Goal: Task Accomplishment & Management: Manage account settings

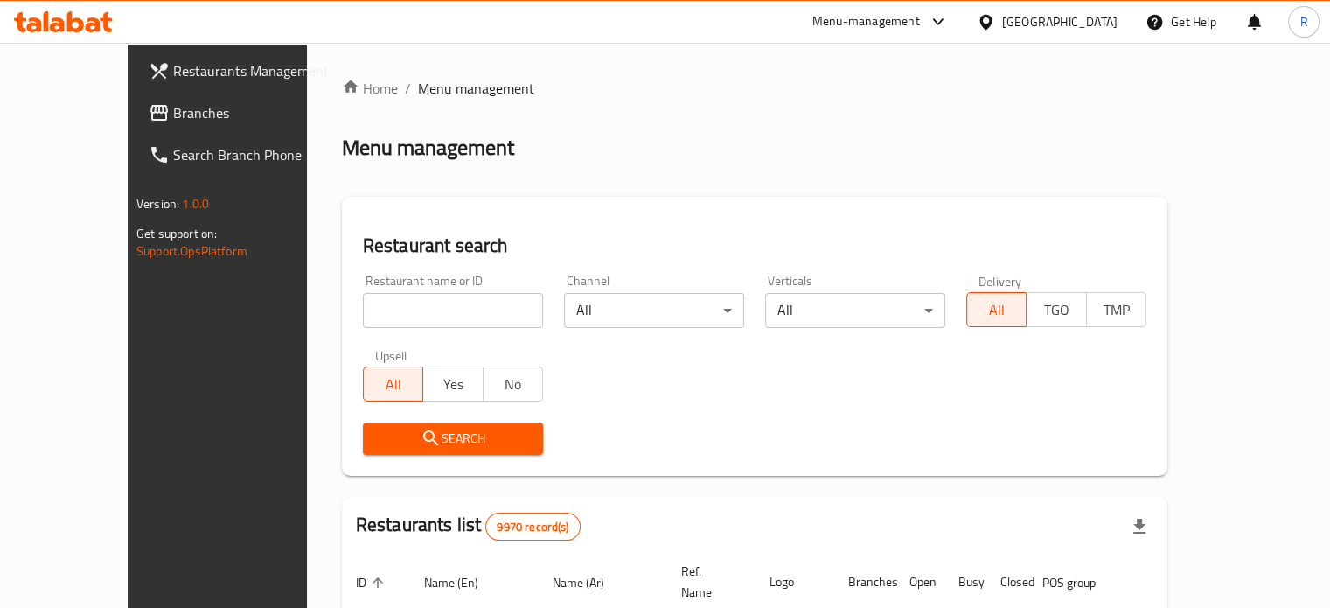
click at [368, 315] on input "search" at bounding box center [453, 310] width 180 height 35
type input "d"
type input "ديجانج"
click at [428, 438] on span "Search" at bounding box center [453, 439] width 152 height 22
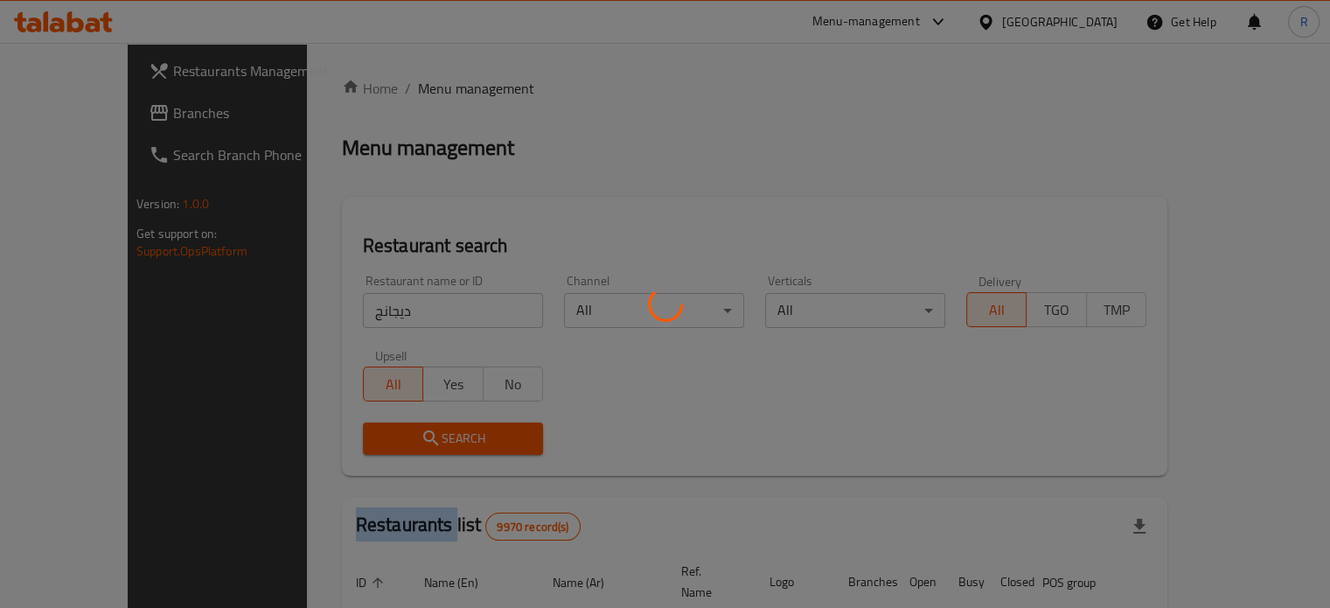
click at [428, 438] on div at bounding box center [665, 304] width 1330 height 608
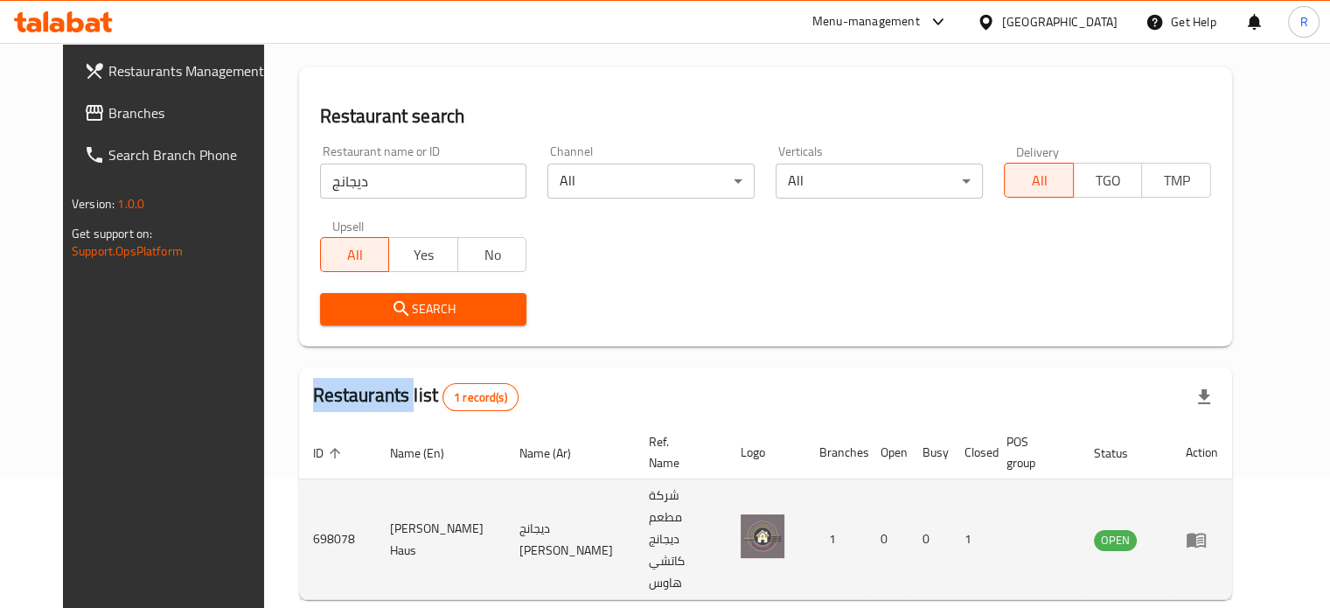
scroll to position [157, 0]
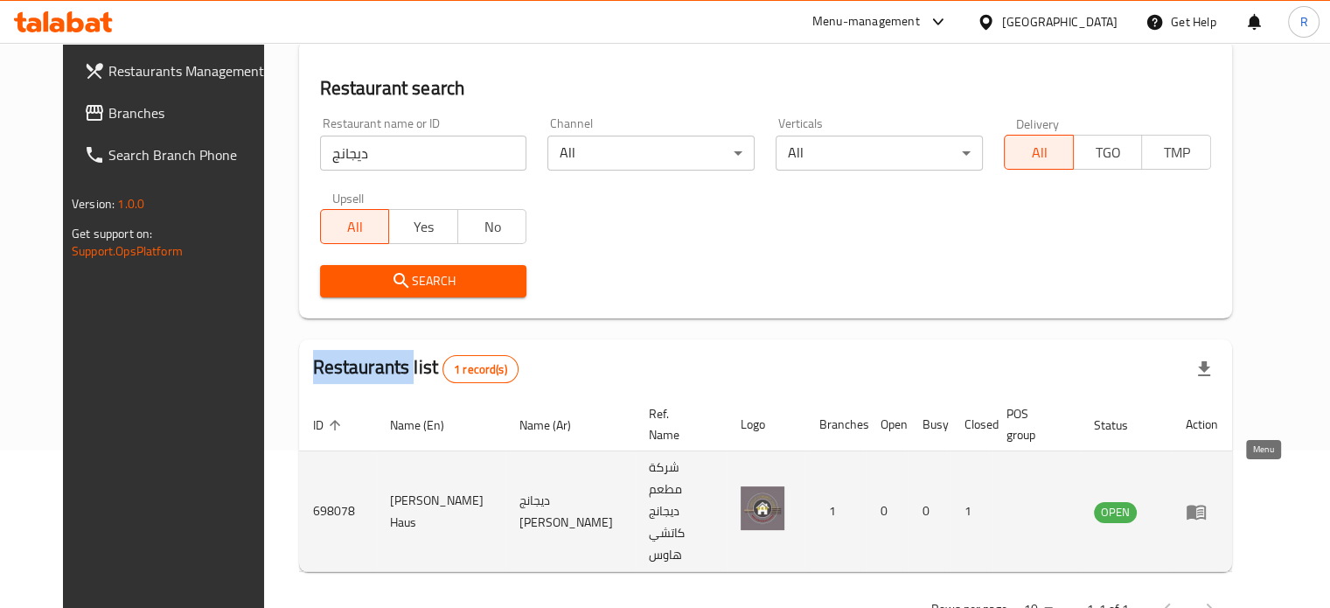
click at [1207, 501] on icon "enhanced table" at bounding box center [1196, 511] width 21 height 21
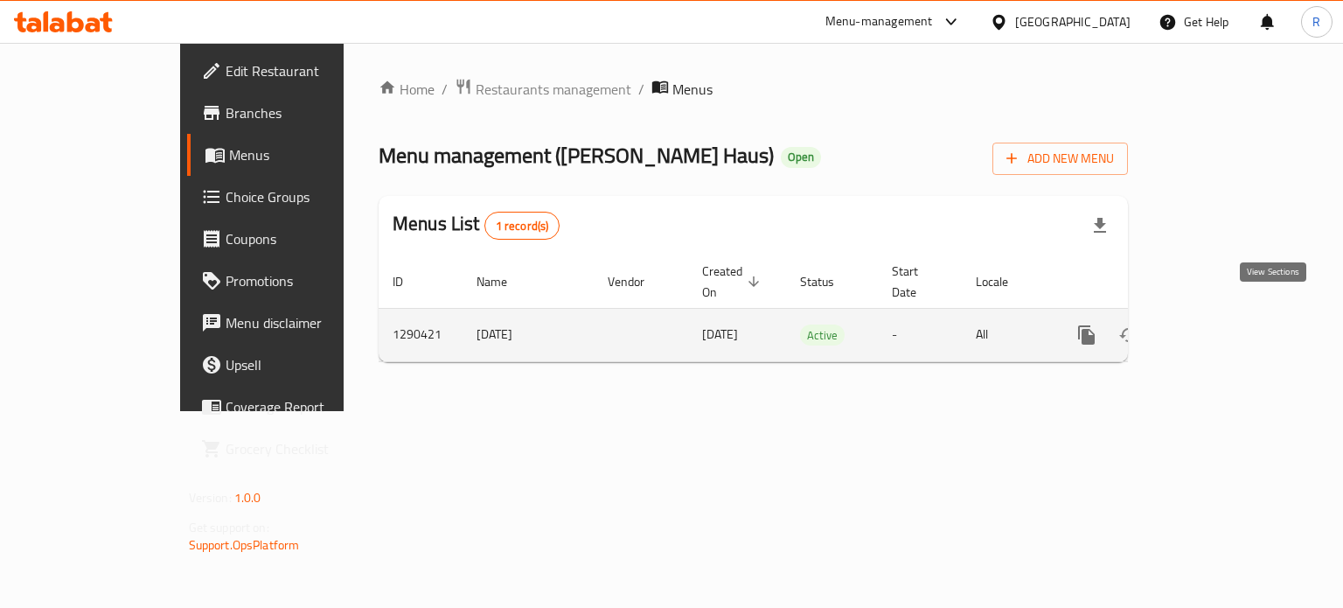
click at [1221, 327] on icon "enhanced table" at bounding box center [1213, 335] width 16 height 16
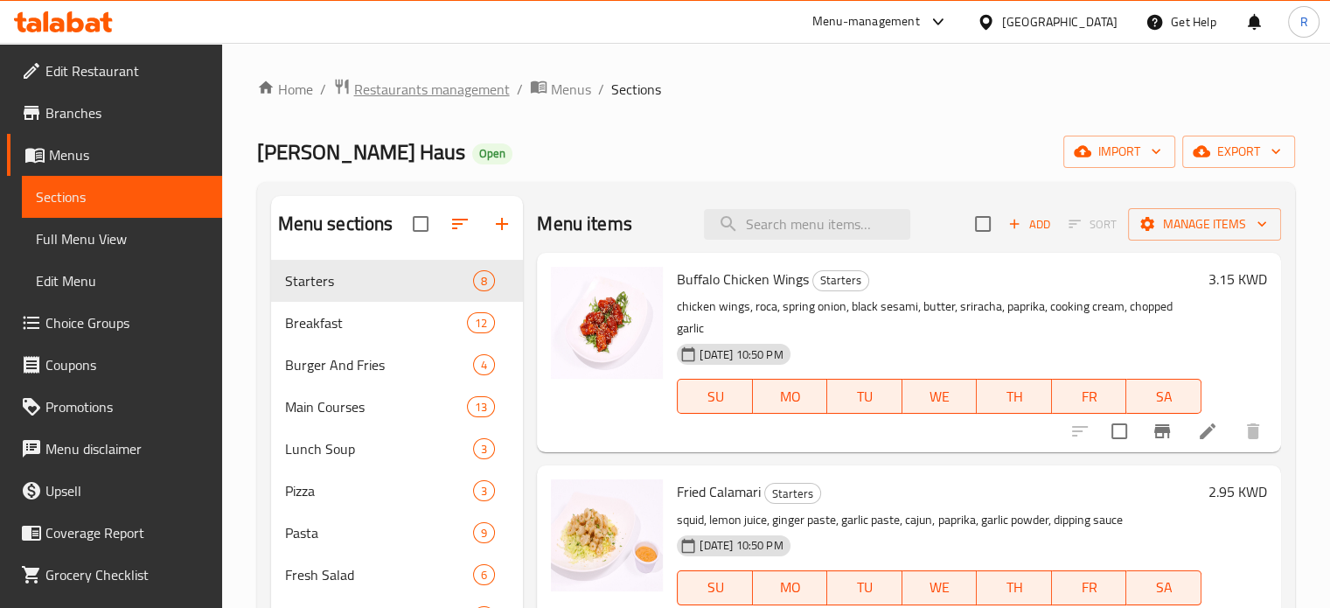
click at [482, 87] on span "Restaurants management" at bounding box center [432, 89] width 156 height 21
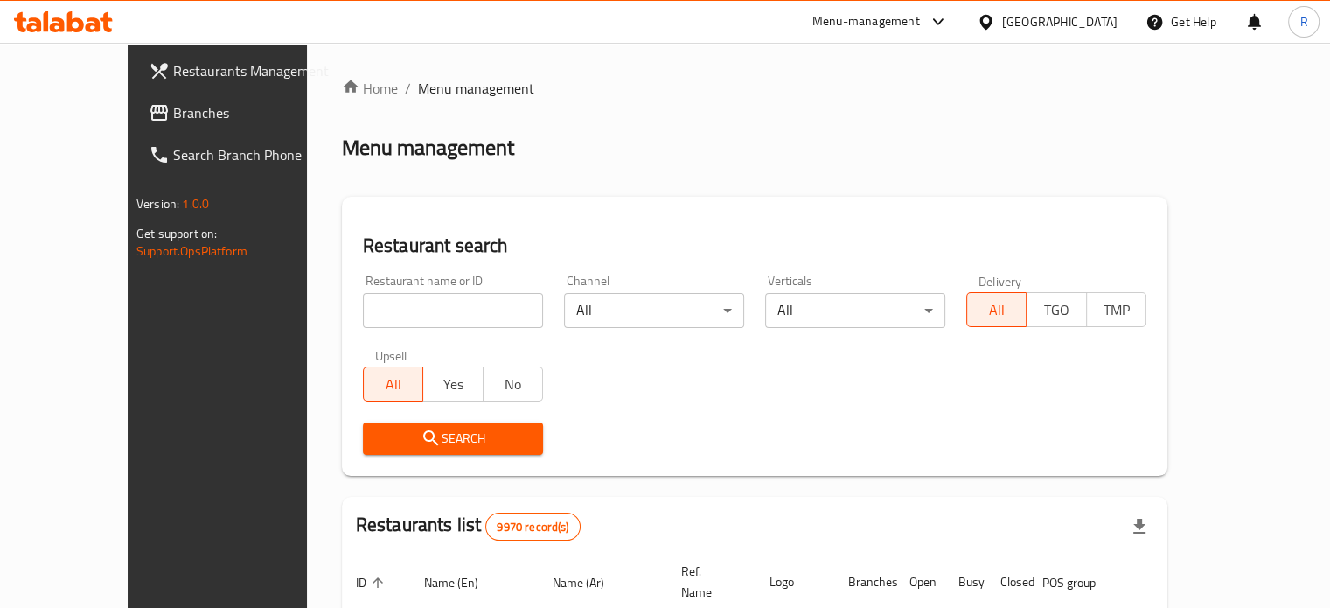
click at [433, 315] on input "search" at bounding box center [453, 310] width 180 height 35
type input "ديجانج"
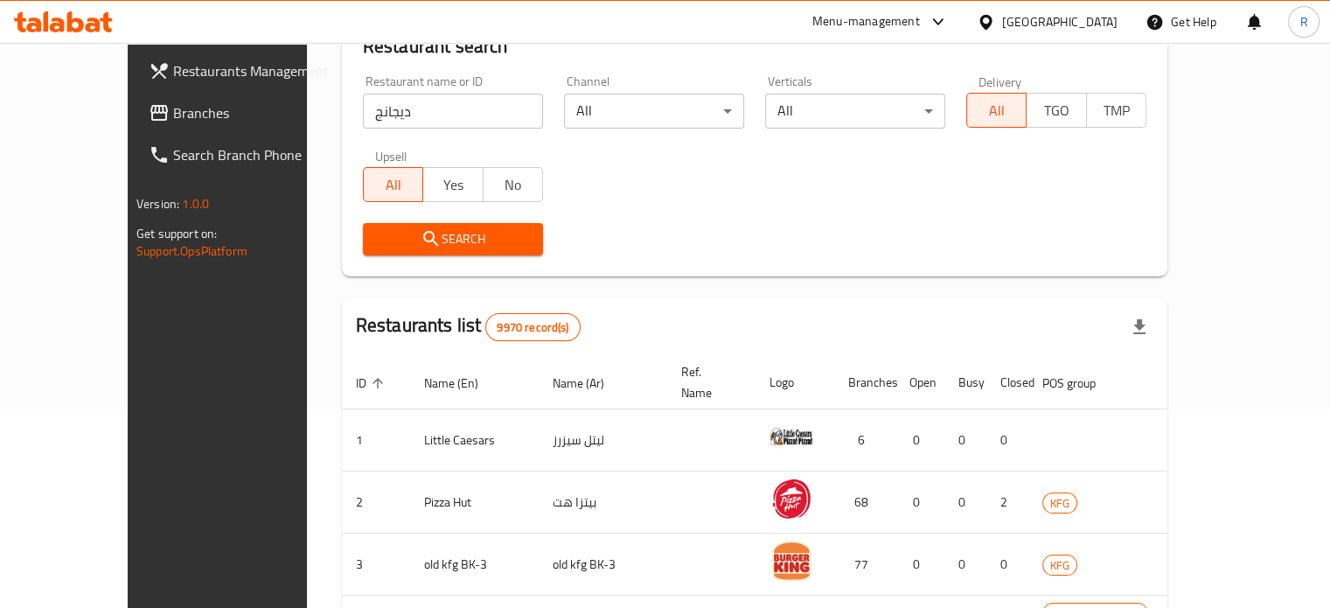
scroll to position [262, 0]
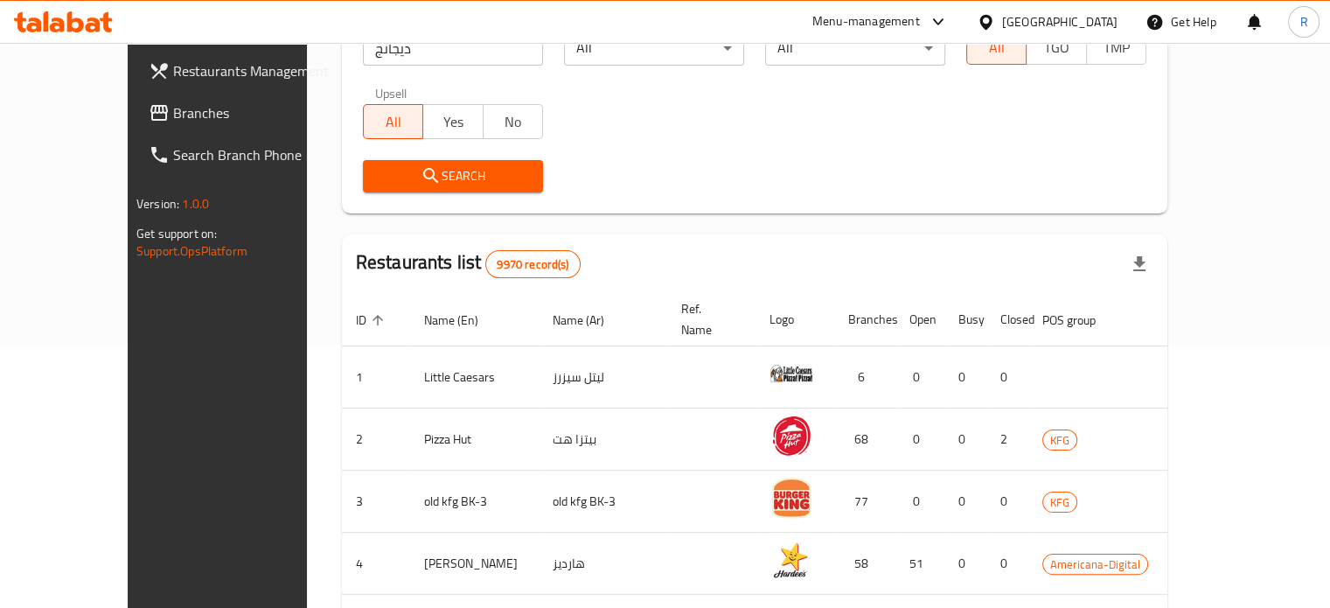
click at [377, 178] on span "Search" at bounding box center [453, 176] width 152 height 22
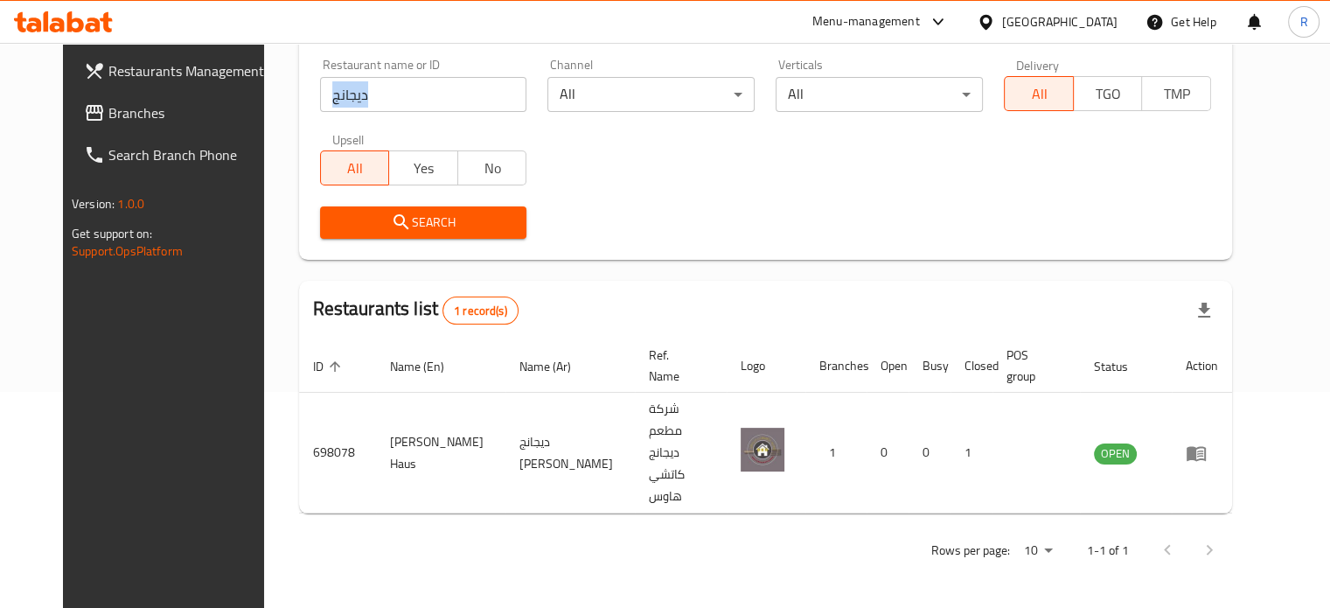
scroll to position [157, 0]
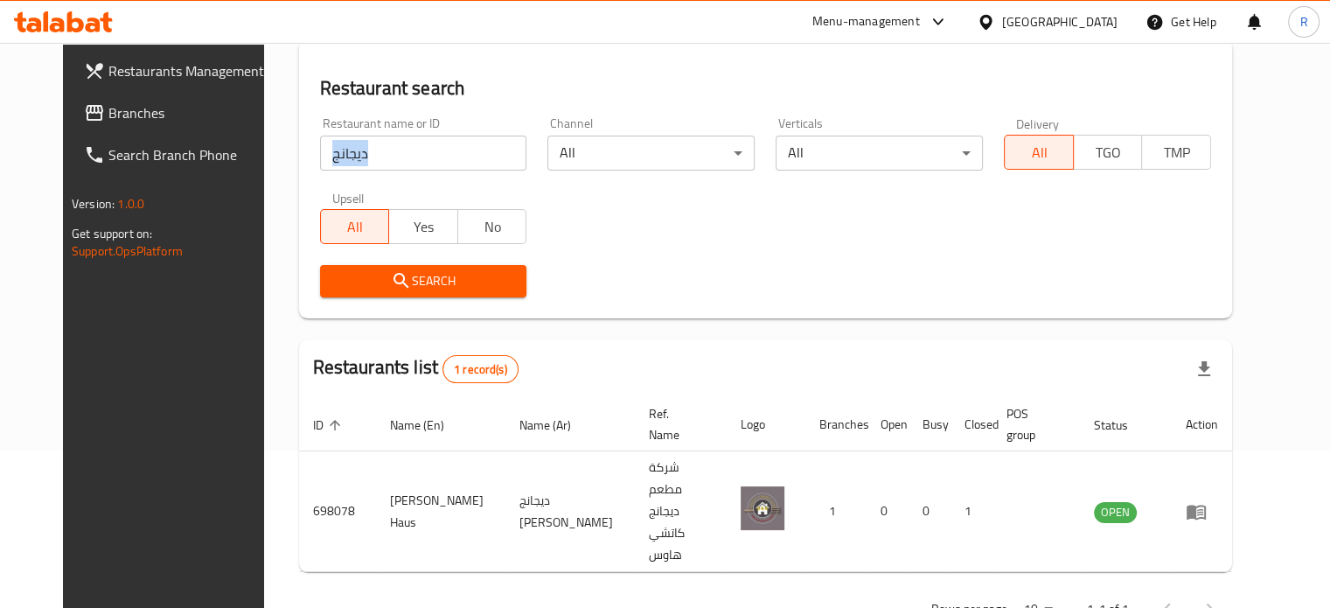
click at [343, 178] on div "Restaurant name or ID ديجانج Restaurant name or ID" at bounding box center [424, 144] width 228 height 74
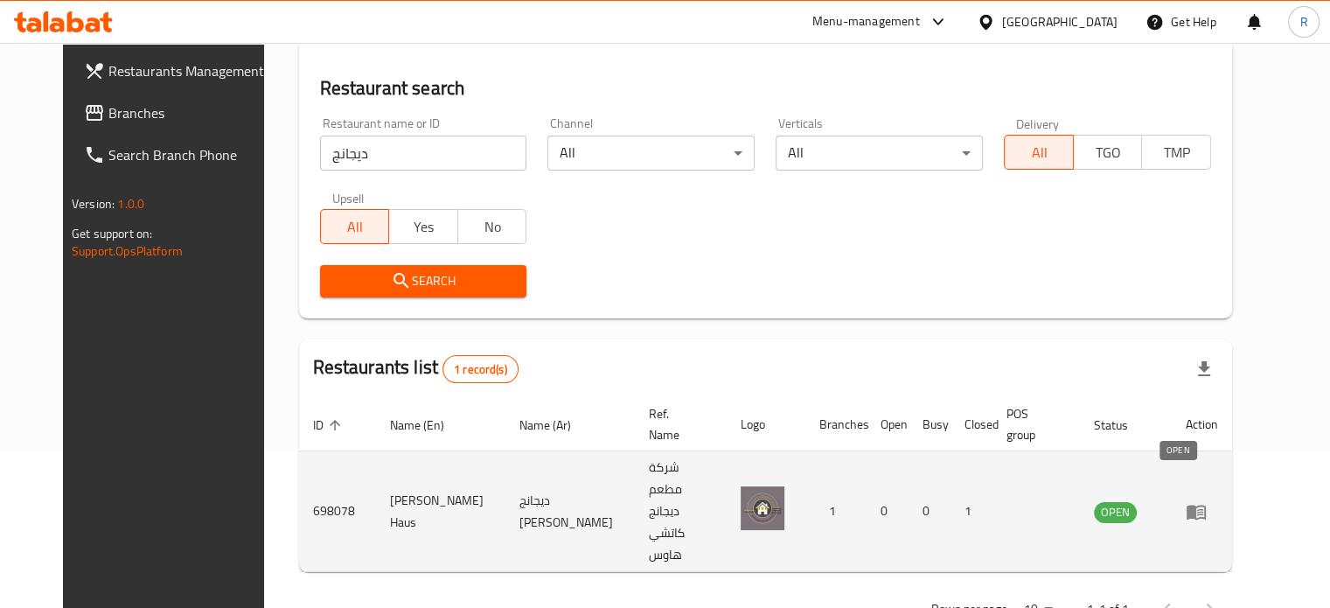
click at [1137, 502] on span "OPEN" at bounding box center [1115, 512] width 43 height 20
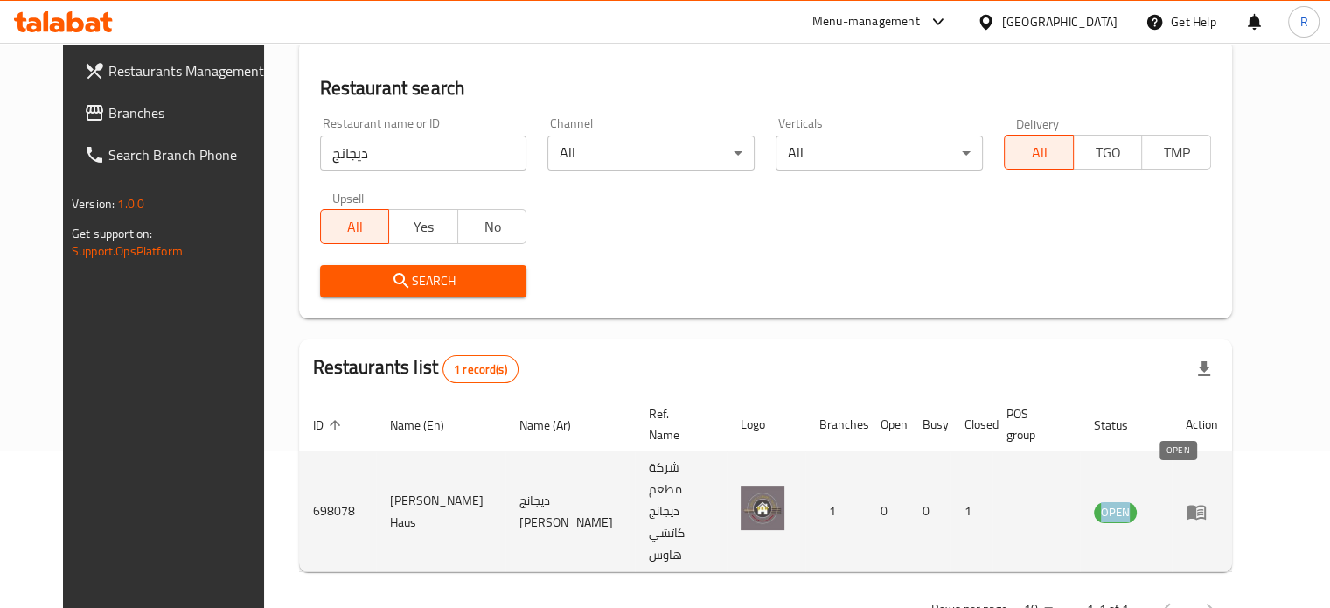
click at [1137, 502] on span "OPEN" at bounding box center [1115, 512] width 43 height 20
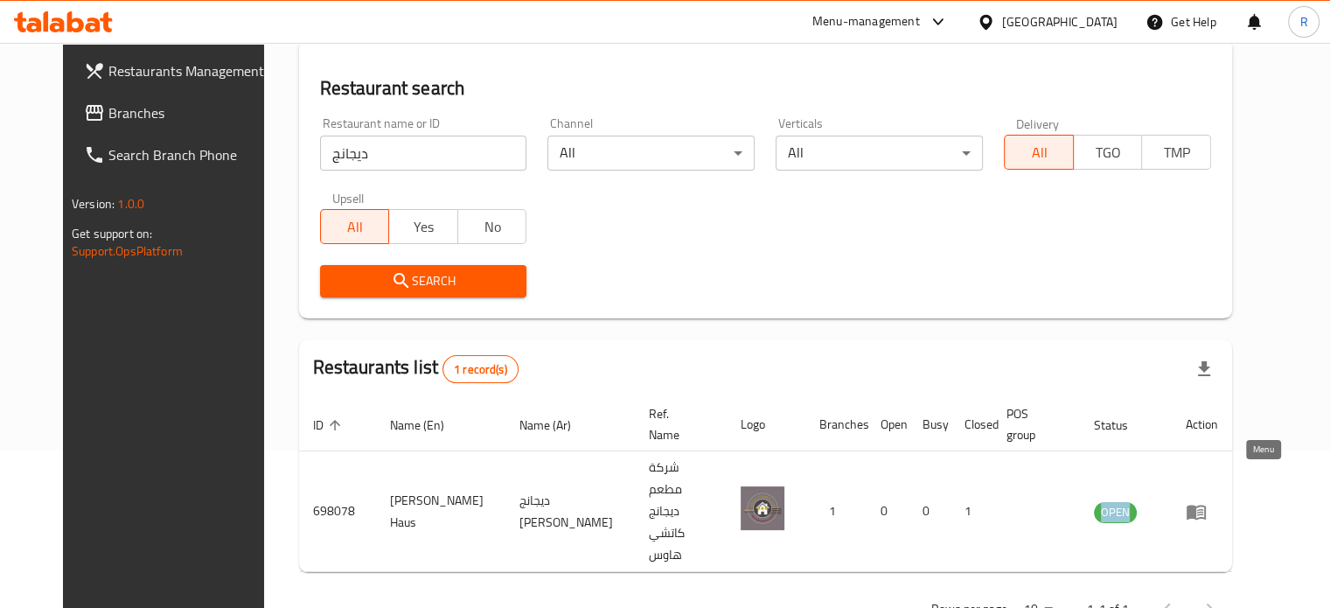
click at [1207, 501] on icon "enhanced table" at bounding box center [1196, 511] width 21 height 21
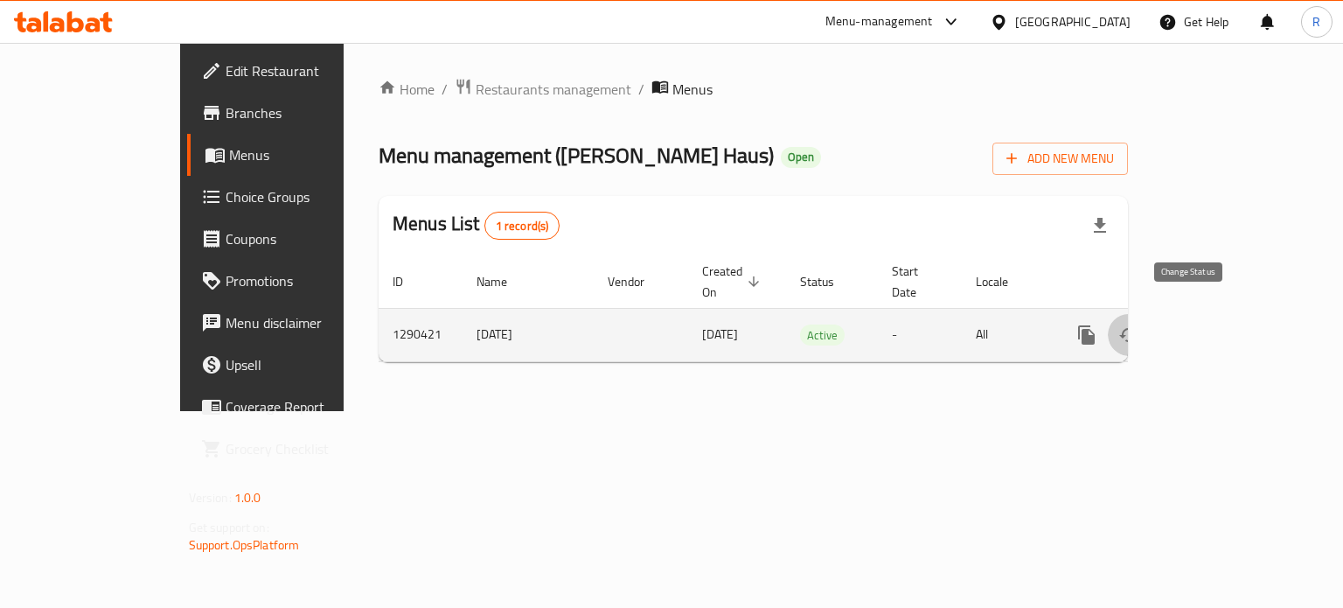
click at [1139, 324] on icon "enhanced table" at bounding box center [1128, 334] width 21 height 21
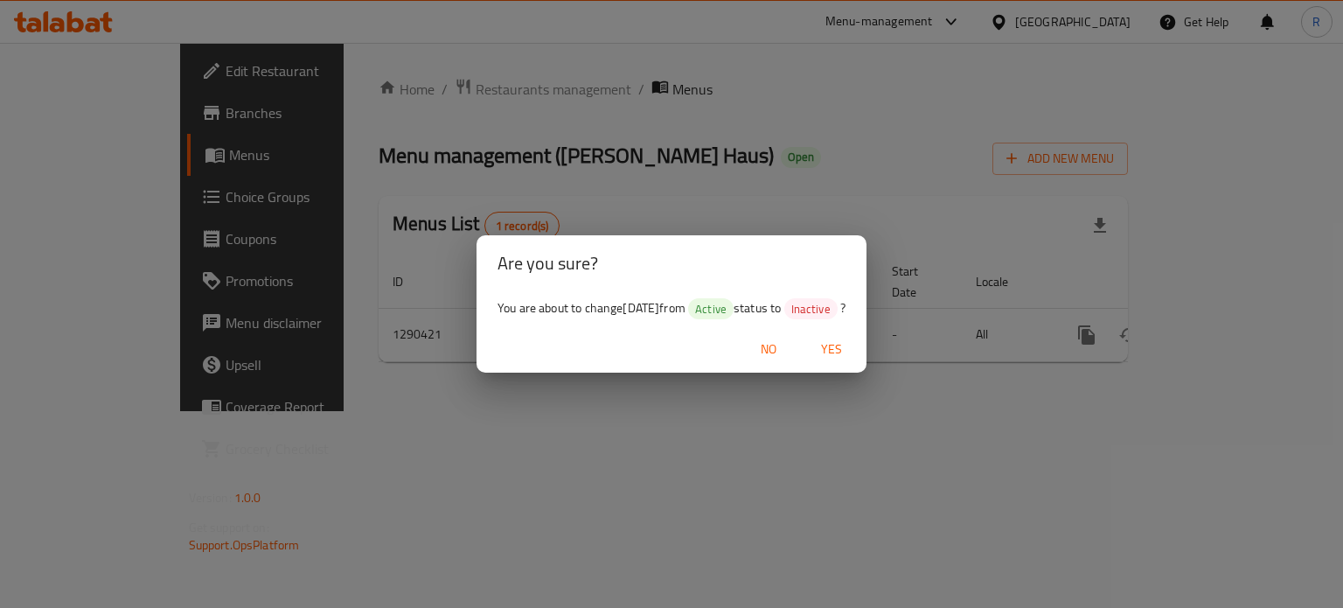
click at [839, 353] on span "Yes" at bounding box center [832, 349] width 42 height 22
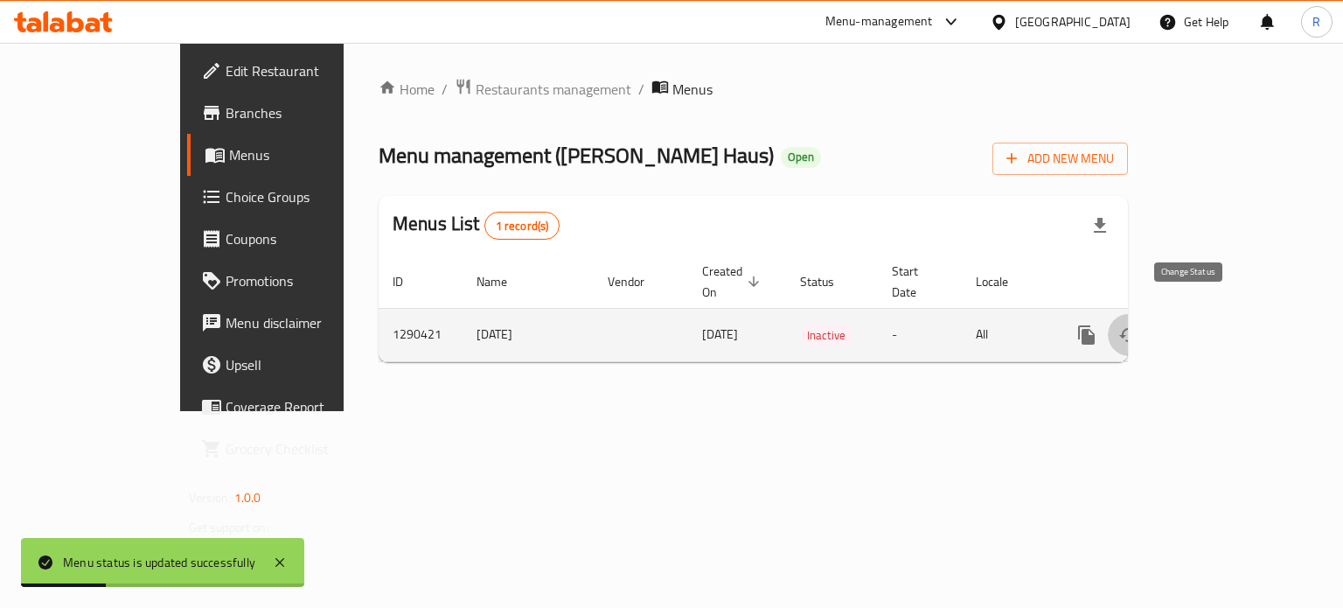
click at [1139, 324] on icon "enhanced table" at bounding box center [1128, 334] width 21 height 21
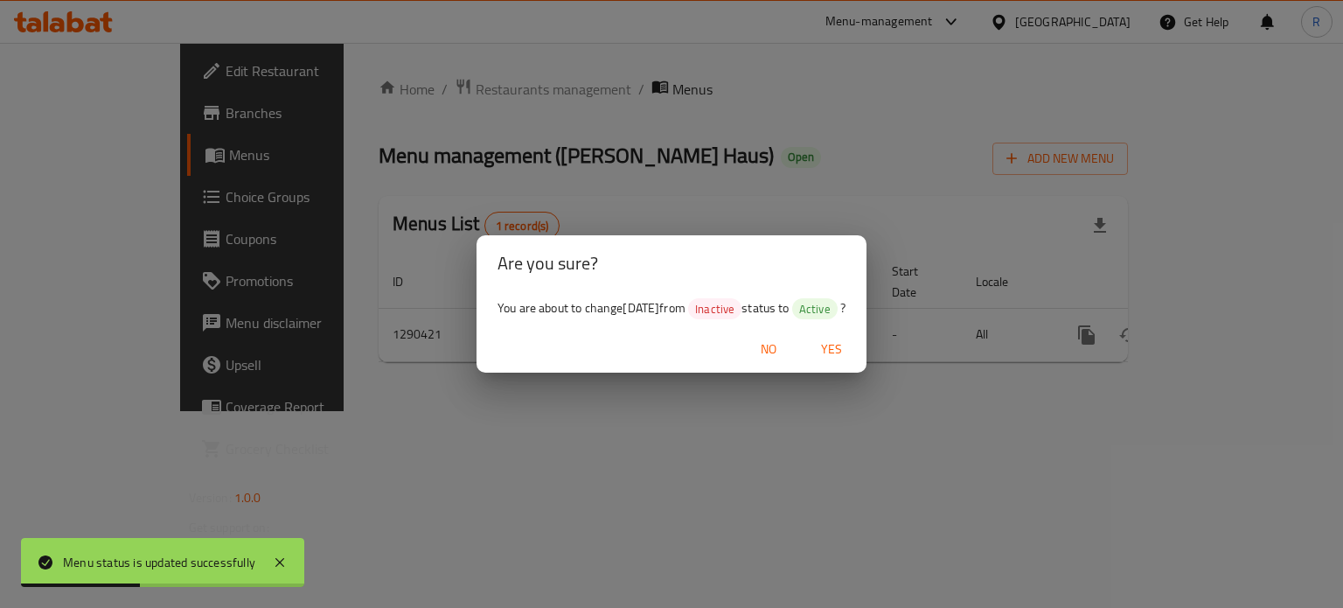
click at [846, 354] on span "Yes" at bounding box center [832, 349] width 42 height 22
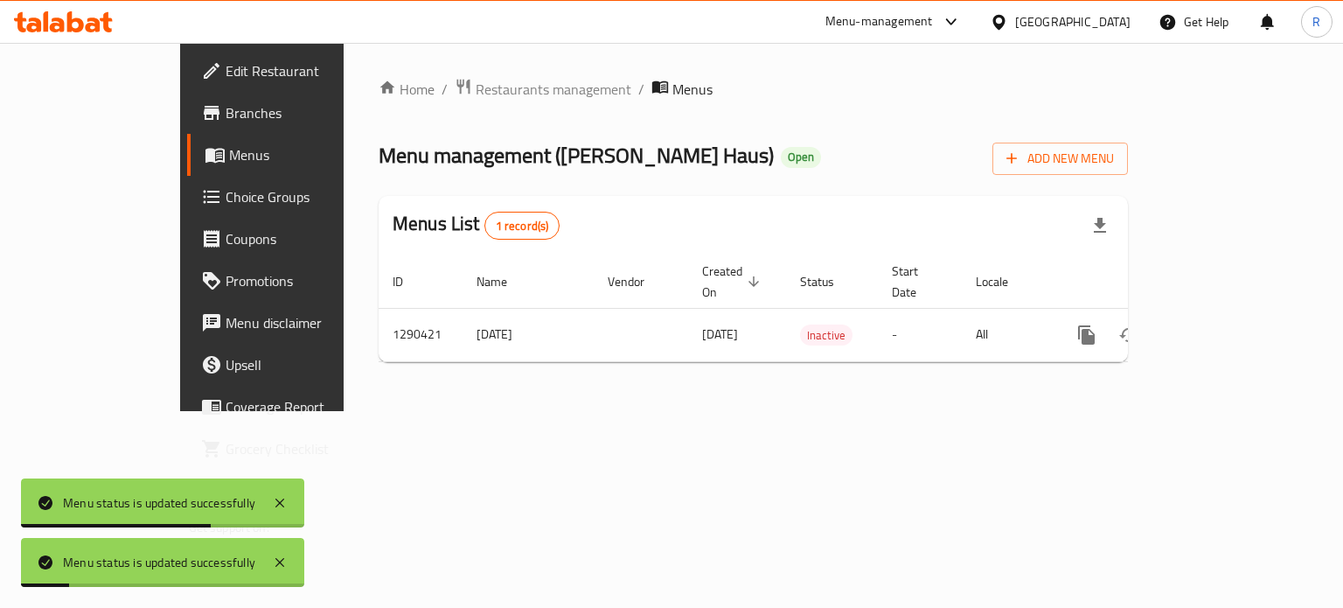
click at [226, 115] on span "Branches" at bounding box center [308, 112] width 165 height 21
